Goal: Find specific page/section: Find specific page/section

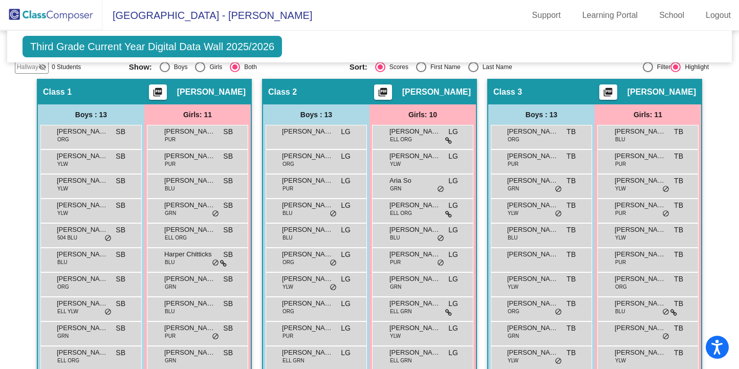
drag, startPoint x: 734, startPoint y: 133, endPoint x: 734, endPoint y: 144, distance: 11.3
click at [692, 144] on mat-sidenav-content "Third Grade Current Year Digital Data Wall 2025/2026 Add, Move, or Retain Stude…" at bounding box center [369, 200] width 739 height 338
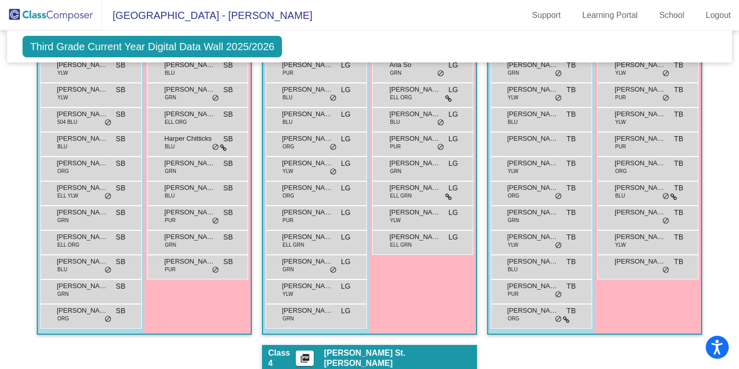
scroll to position [301, 0]
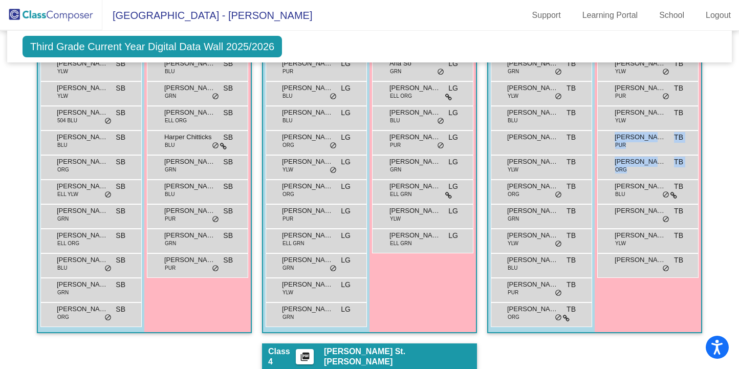
drag, startPoint x: 733, startPoint y: 153, endPoint x: 734, endPoint y: 179, distance: 26.1
click at [734, 179] on mat-sidenav-content "Third Grade Current Year Digital Data Wall 2025/2026 Add, Move, or Retain Stude…" at bounding box center [369, 200] width 739 height 338
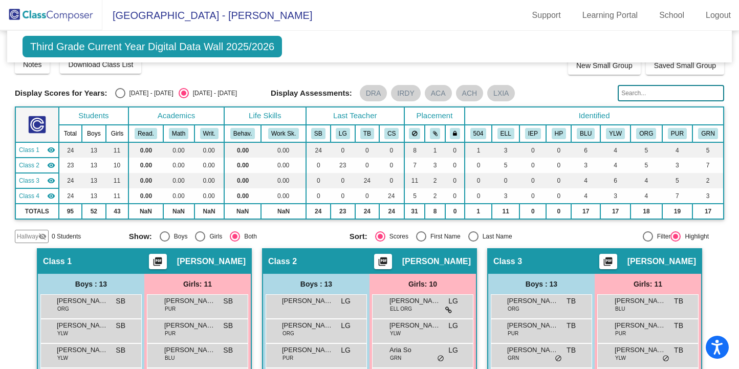
scroll to position [0, 0]
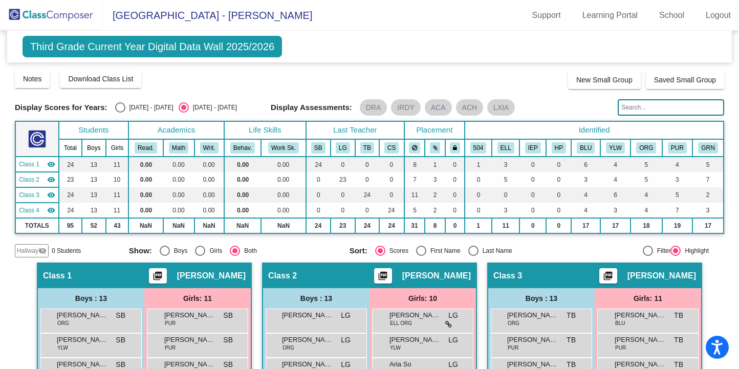
click at [175, 53] on span "Third Grade Current Year Digital Data Wall 2025/2026" at bounding box center [153, 47] width 260 height 22
click at [642, 107] on input "text" at bounding box center [671, 107] width 107 height 16
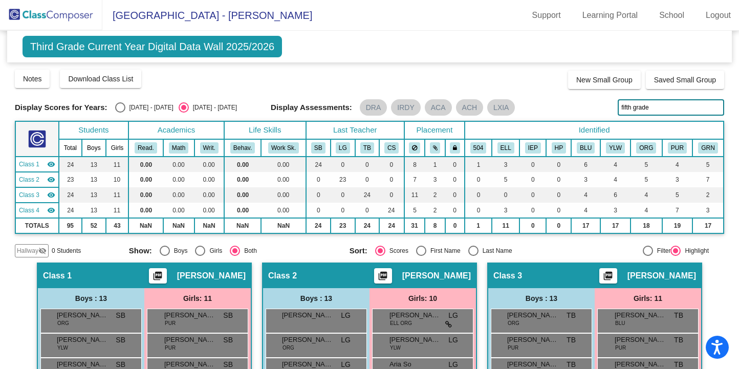
type input "fifth grade"
click at [682, 110] on input "fifth grade" at bounding box center [671, 107] width 107 height 16
click at [54, 17] on img at bounding box center [51, 15] width 102 height 30
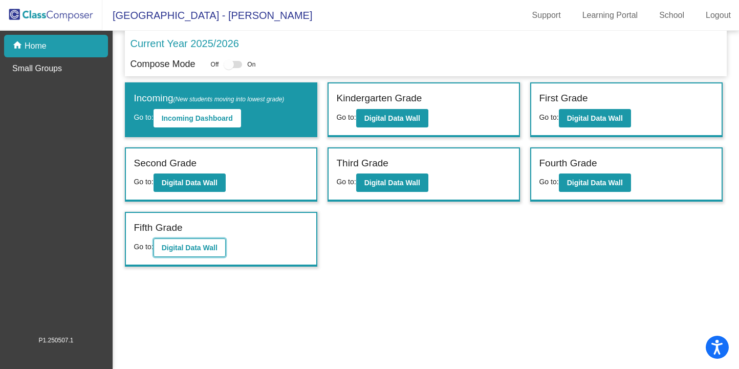
click at [193, 246] on b "Digital Data Wall" at bounding box center [190, 248] width 56 height 8
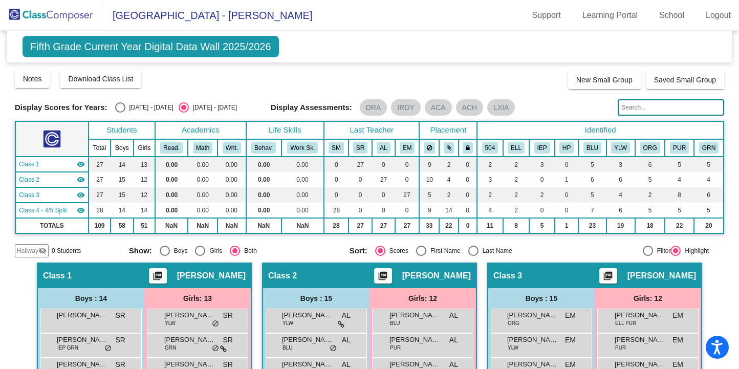
click at [174, 52] on span "Fifth Grade Current Year Digital Data Wall 2025/2026" at bounding box center [151, 47] width 257 height 22
click at [168, 15] on span "[GEOGRAPHIC_DATA] - [PERSON_NAME]" at bounding box center [207, 15] width 210 height 16
click at [59, 14] on img at bounding box center [51, 15] width 102 height 30
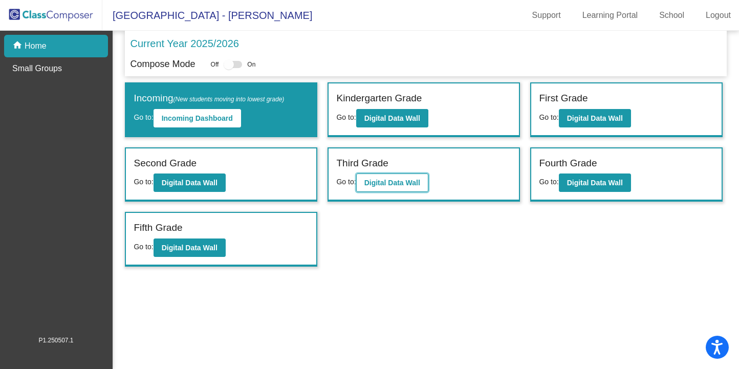
click at [379, 185] on b "Digital Data Wall" at bounding box center [393, 183] width 56 height 8
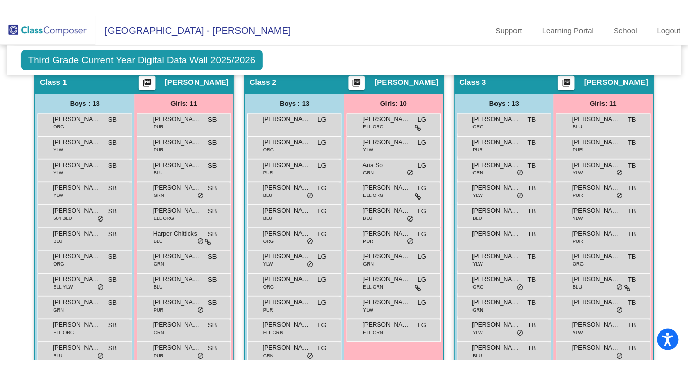
scroll to position [227, 0]
